Goal: Check status

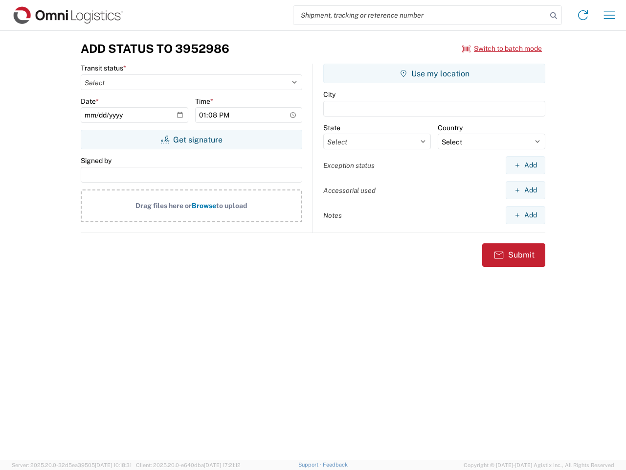
click at [420, 15] on input "search" at bounding box center [420, 15] width 253 height 19
click at [554, 16] on icon at bounding box center [554, 16] width 14 height 14
click at [583, 15] on icon at bounding box center [583, 15] width 16 height 16
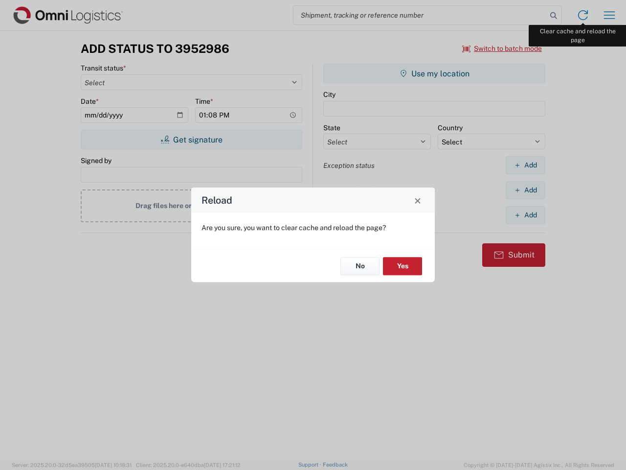
click at [610, 15] on div "Reload Are you sure, you want to clear cache and reload the page? No Yes" at bounding box center [313, 235] width 626 height 470
click at [502, 48] on div "Reload Are you sure, you want to clear cache and reload the page? No Yes" at bounding box center [313, 235] width 626 height 470
click at [191, 139] on div "Reload Are you sure, you want to clear cache and reload the page? No Yes" at bounding box center [313, 235] width 626 height 470
click at [434, 73] on div "Reload Are you sure, you want to clear cache and reload the page? No Yes" at bounding box center [313, 235] width 626 height 470
click at [525, 165] on div "Reload Are you sure, you want to clear cache and reload the page? No Yes" at bounding box center [313, 235] width 626 height 470
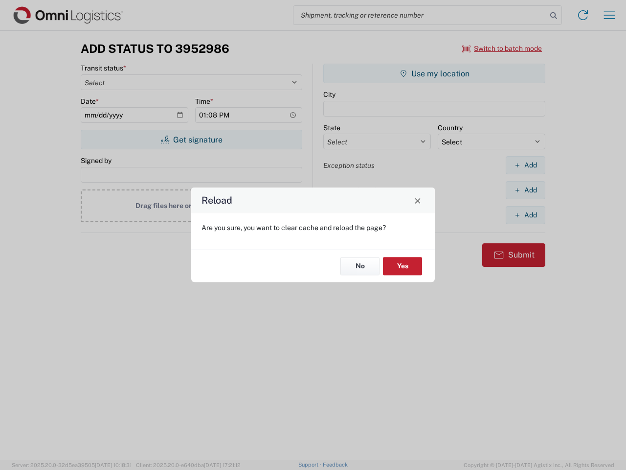
click at [525, 190] on div "Reload Are you sure, you want to clear cache and reload the page? No Yes" at bounding box center [313, 235] width 626 height 470
click at [525, 215] on div "Reload Are you sure, you want to clear cache and reload the page? No Yes" at bounding box center [313, 235] width 626 height 470
